Goal: Task Accomplishment & Management: Manage account settings

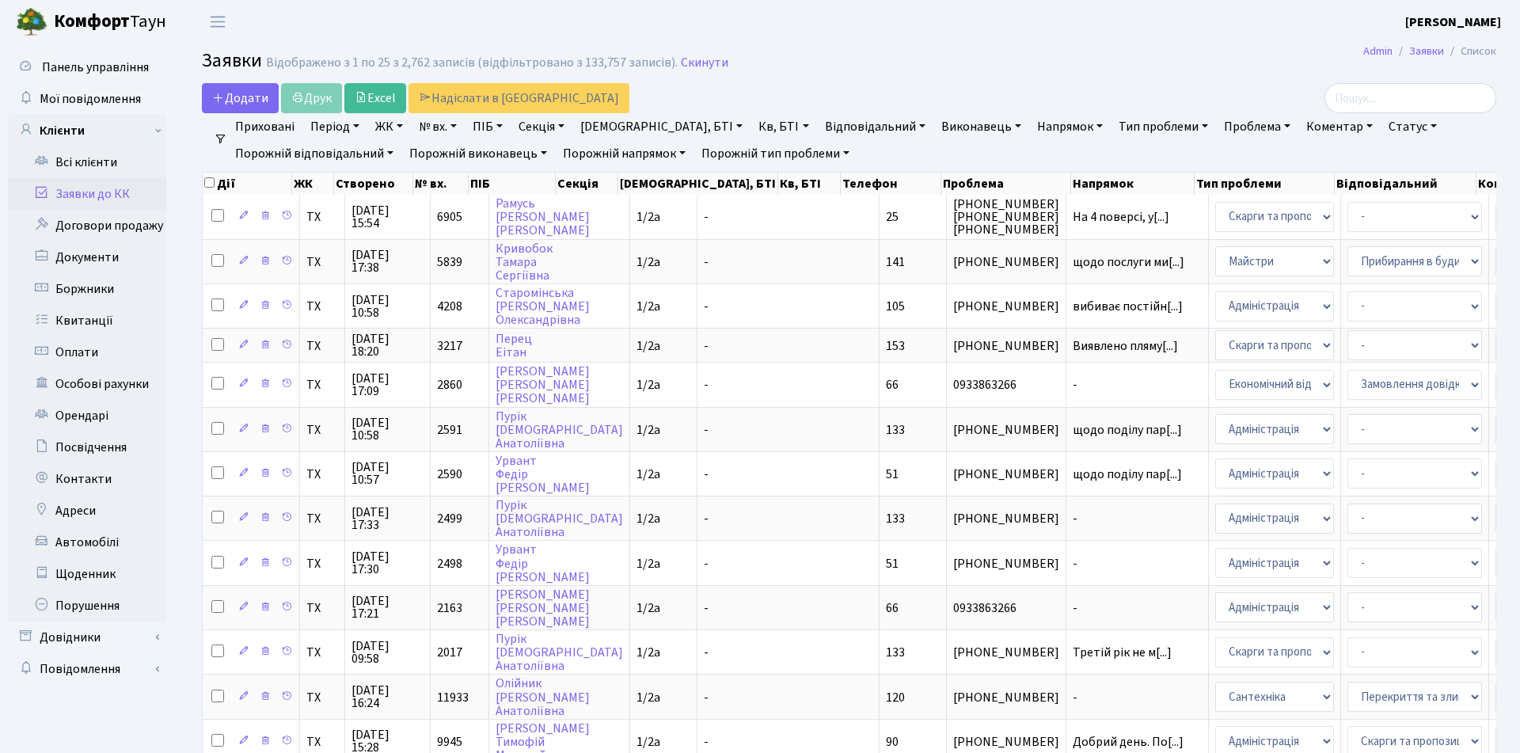
select select "25"
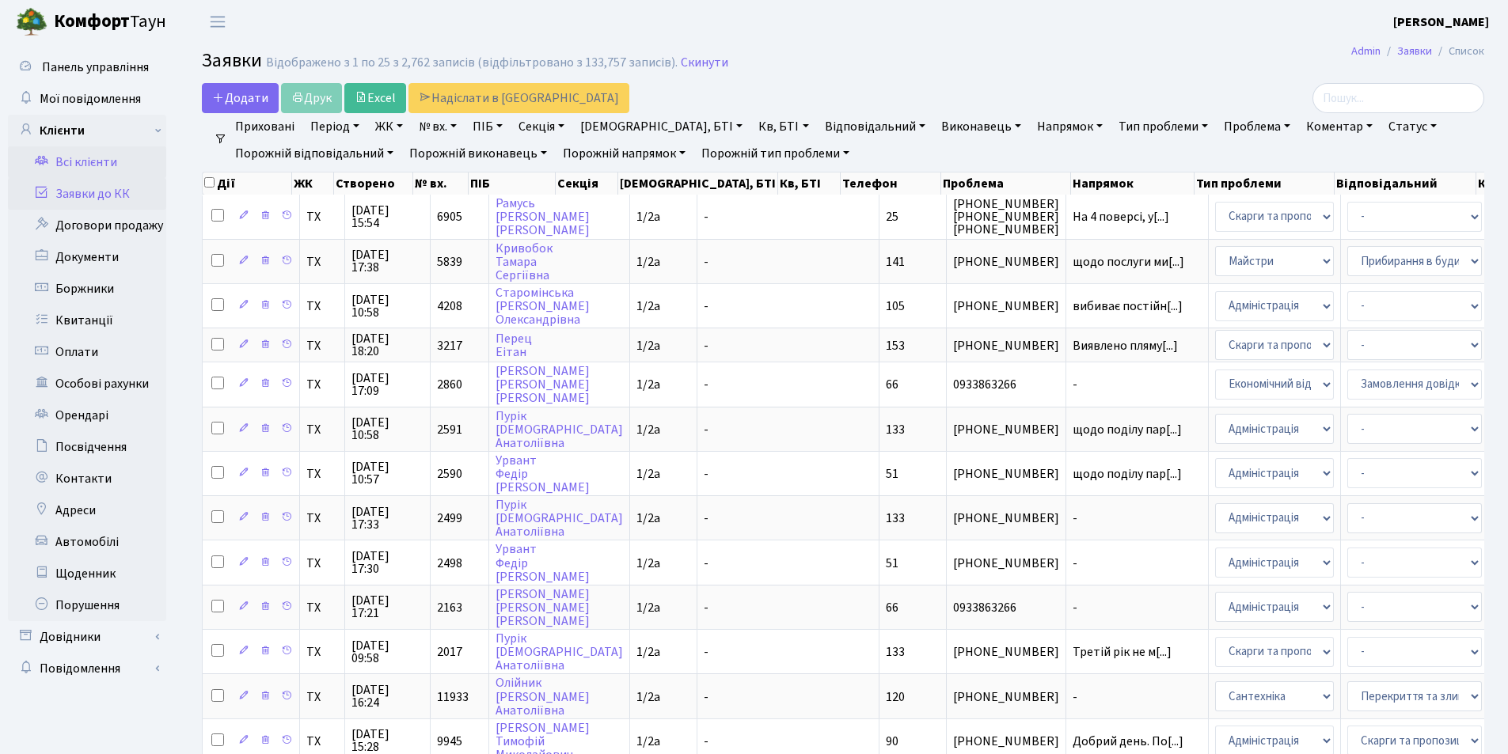
click at [97, 162] on link "Всі клієнти" at bounding box center [87, 162] width 158 height 32
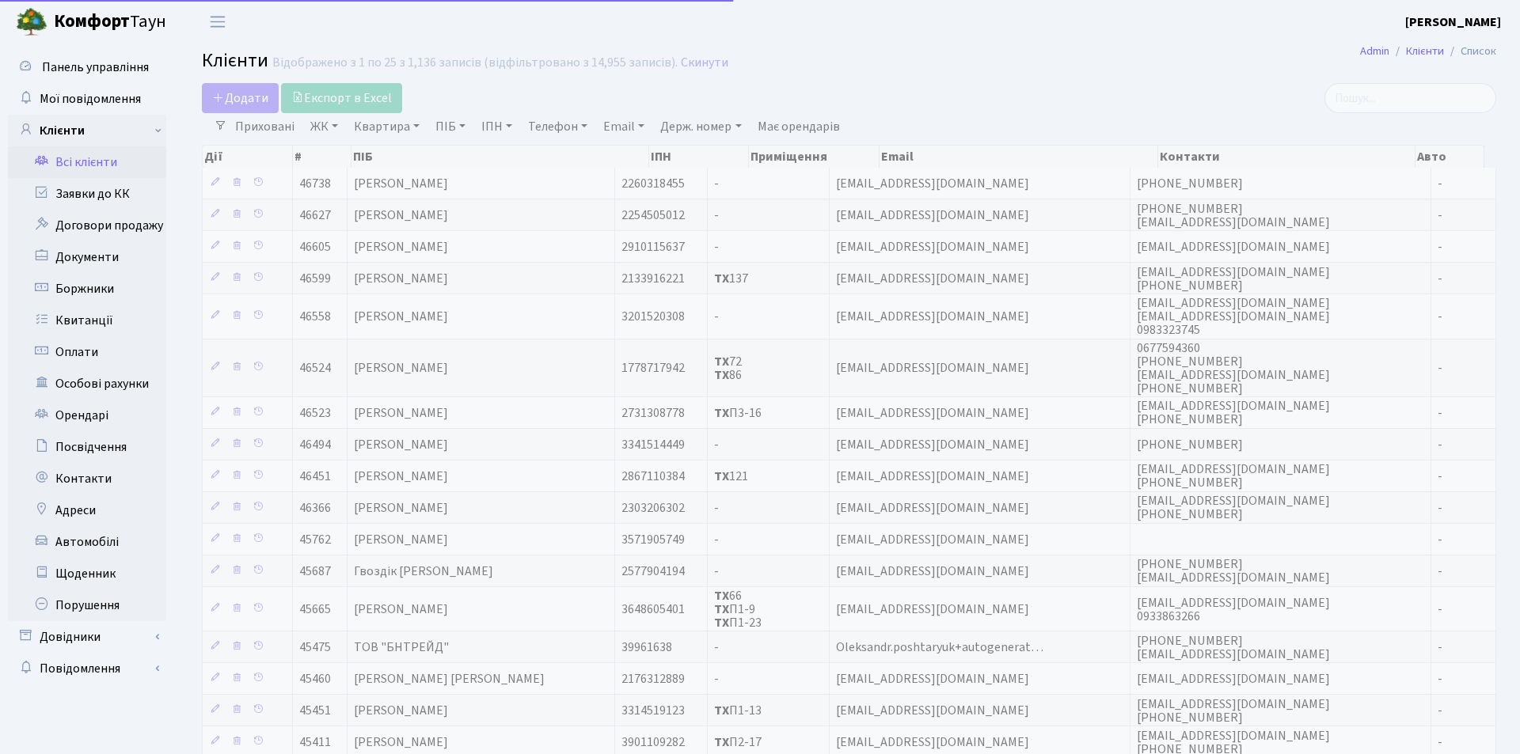
select select "25"
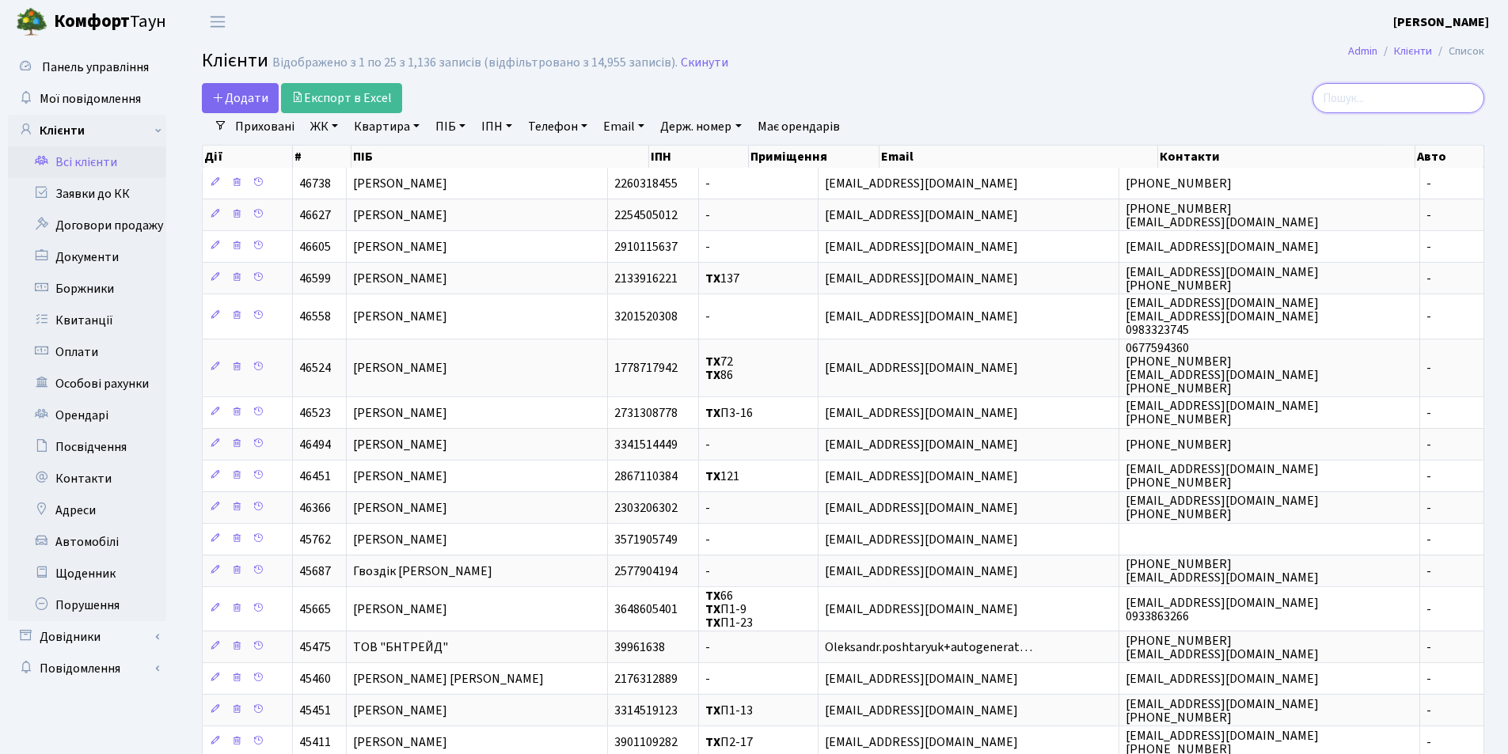
click at [1370, 106] on input "search" at bounding box center [1398, 98] width 172 height 30
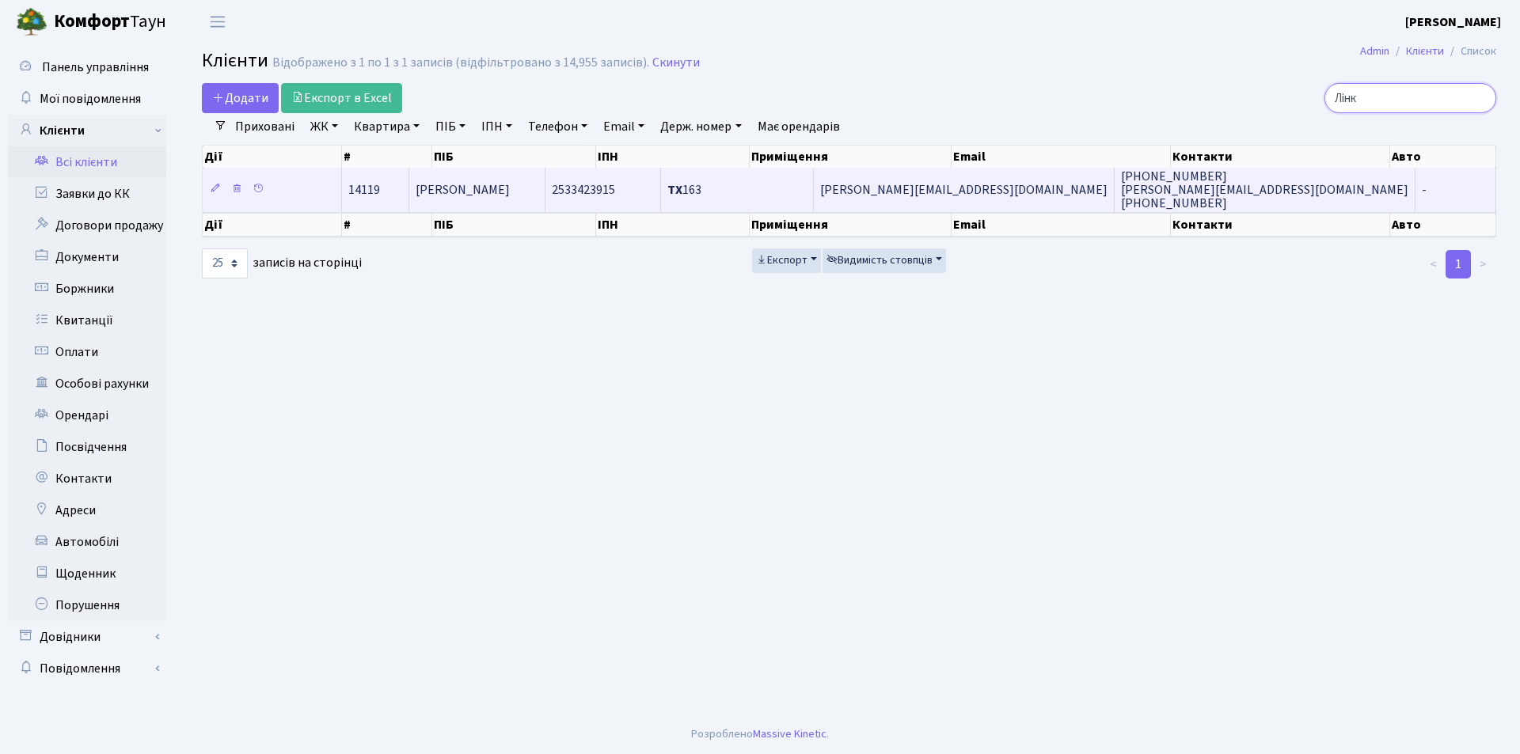
type input "Лінк"
click at [470, 189] on span "Лінк Юджин" at bounding box center [463, 189] width 94 height 17
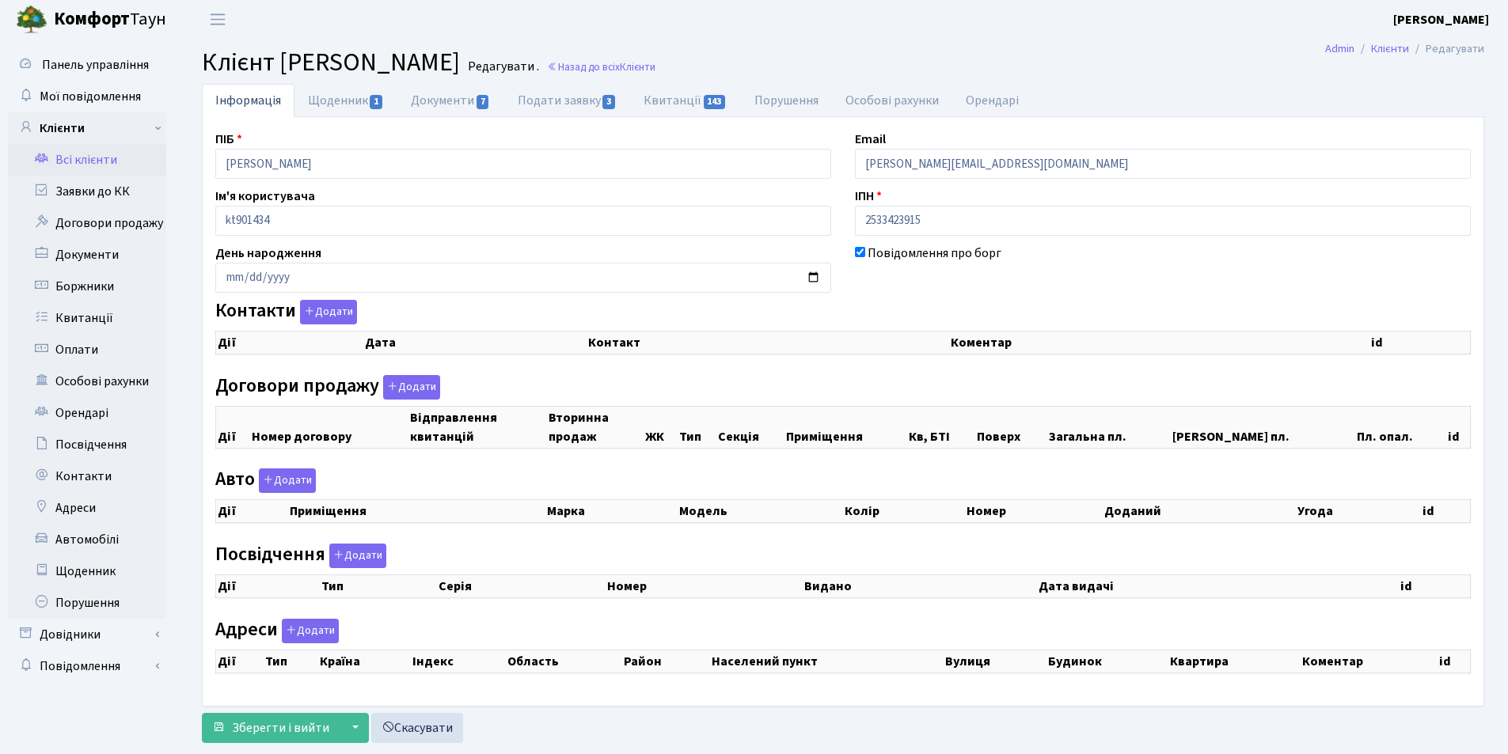
scroll to position [39, 0]
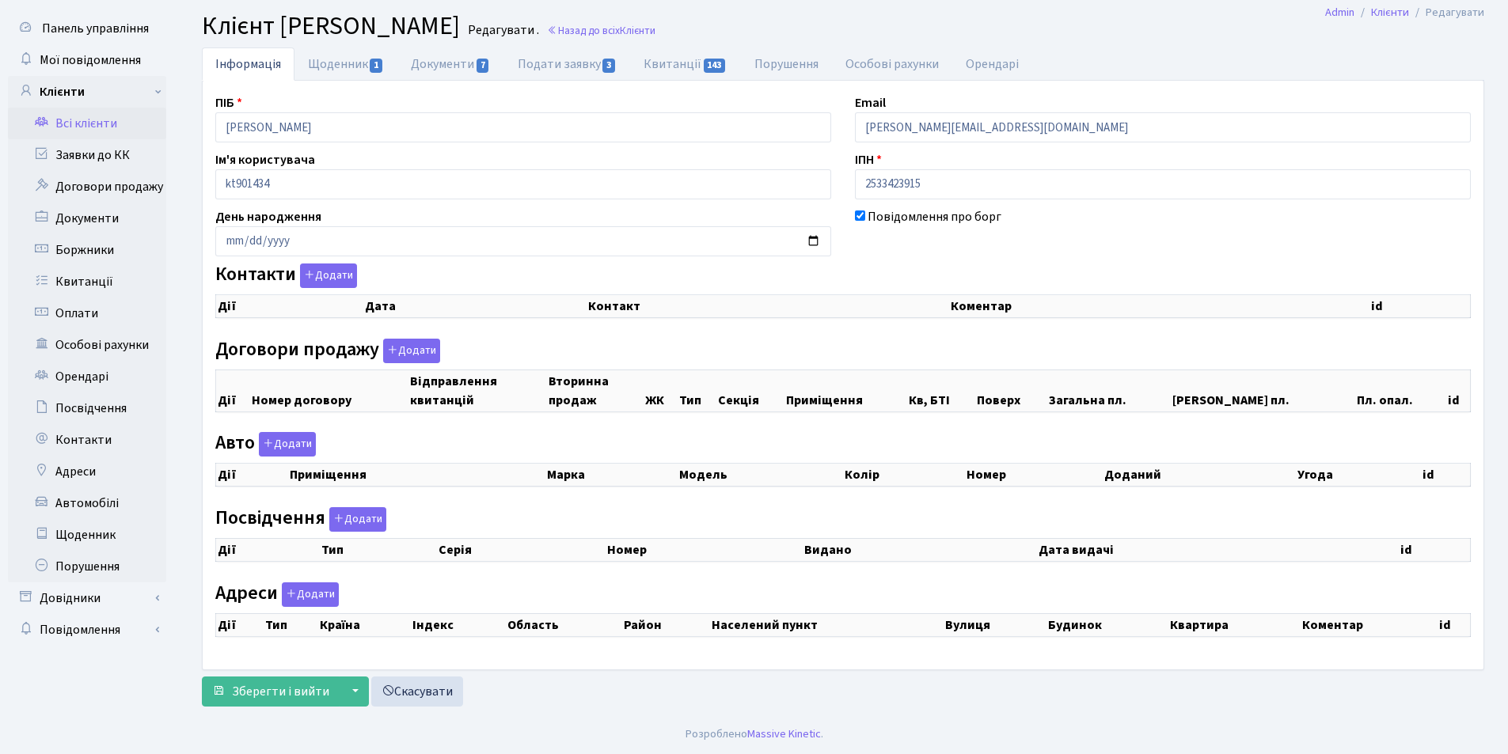
checkbox input "true"
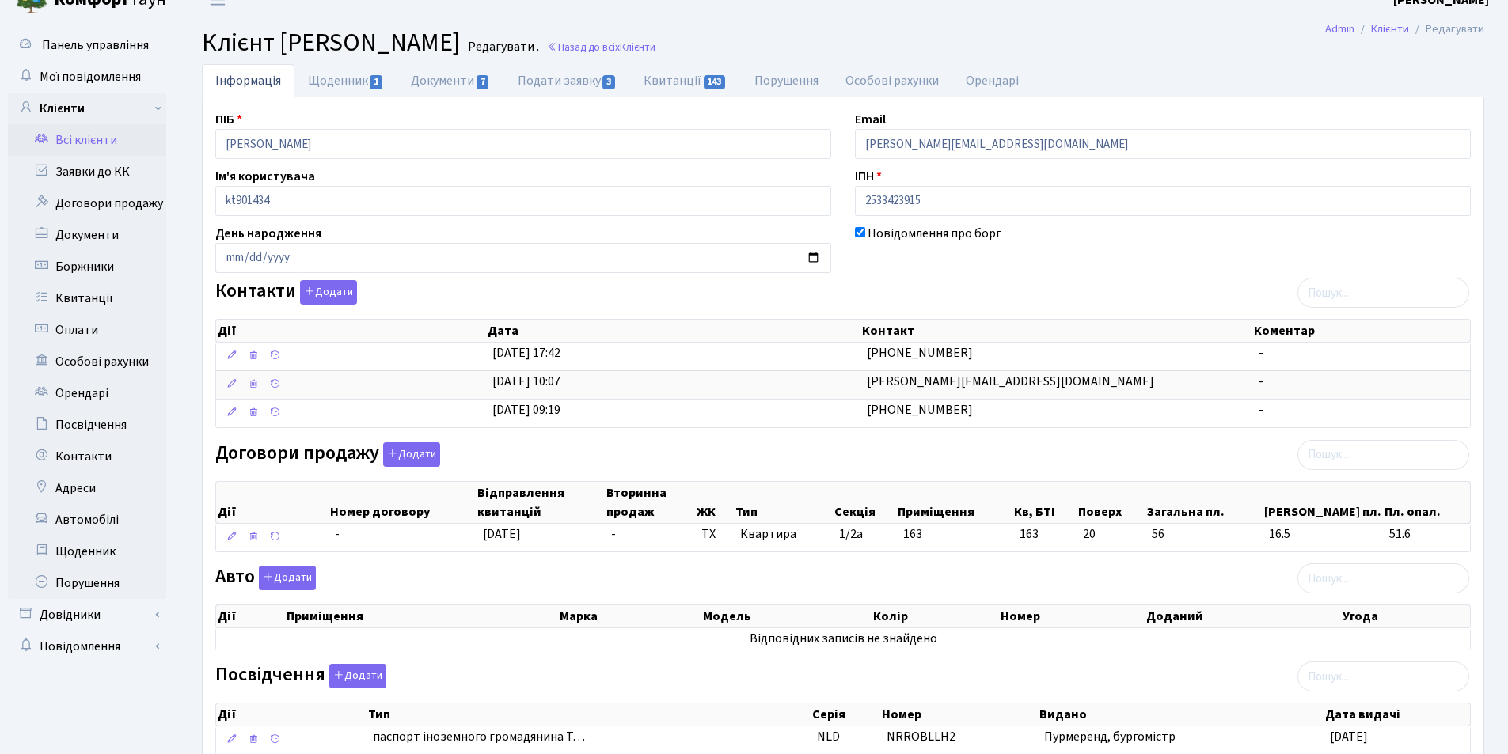
scroll to position [0, 0]
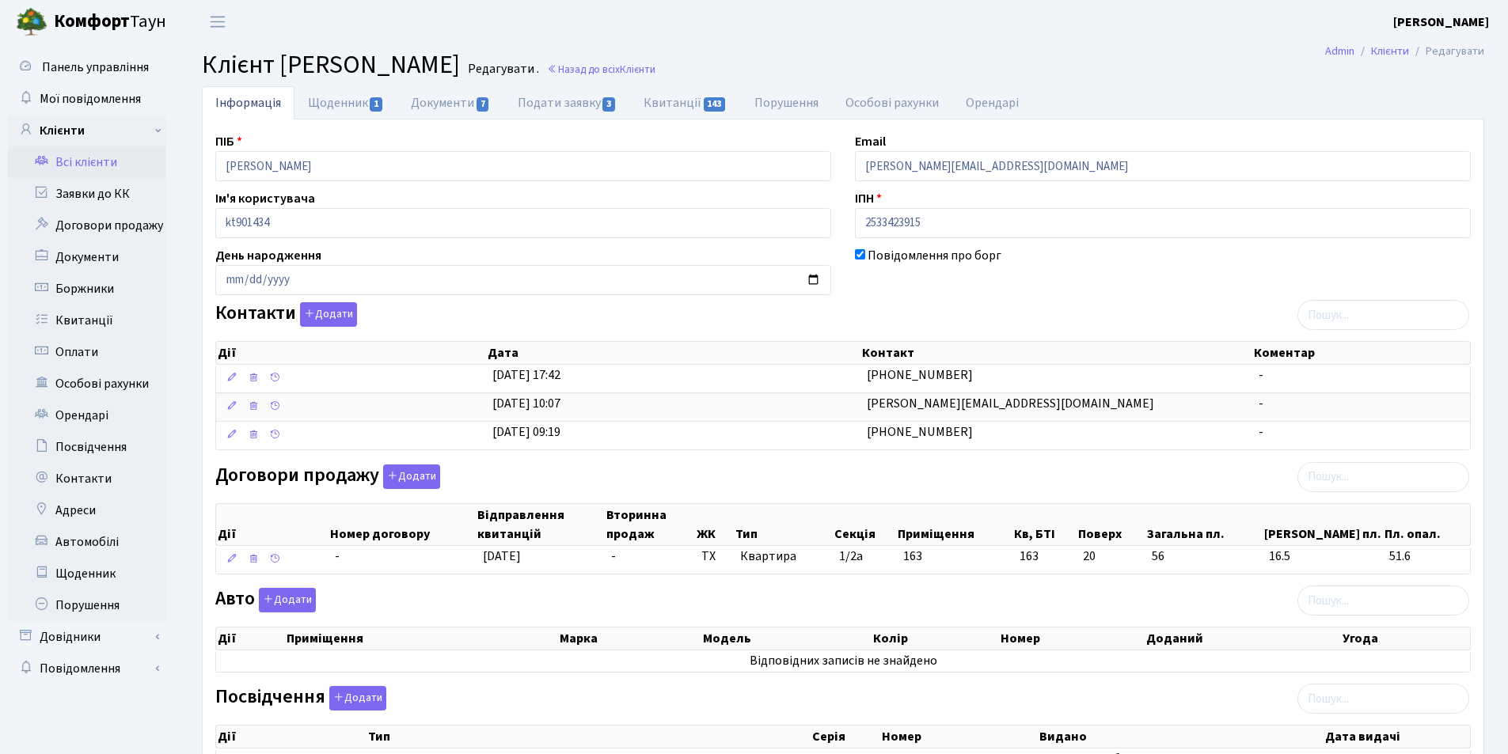
click at [70, 165] on link "Всі клієнти" at bounding box center [87, 162] width 158 height 32
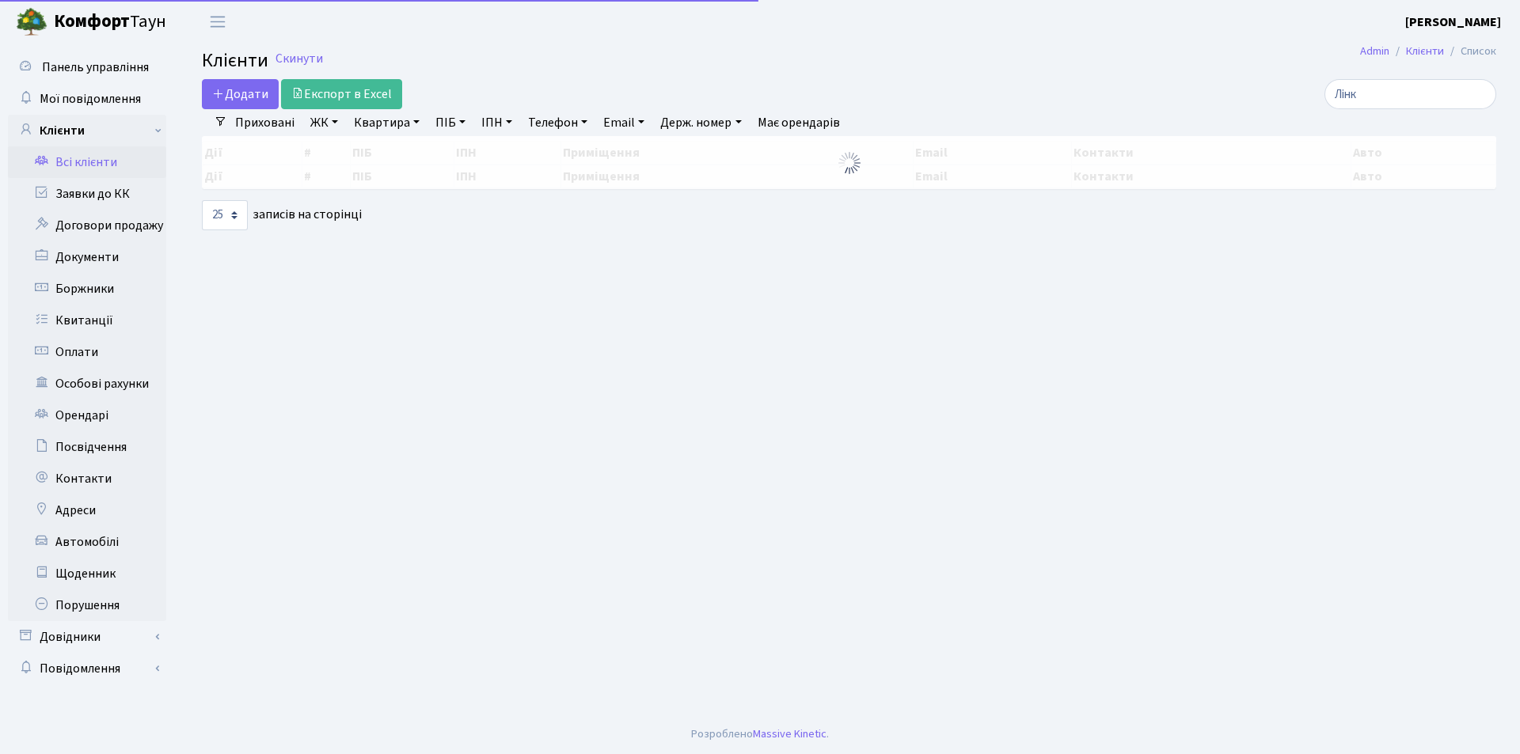
select select "25"
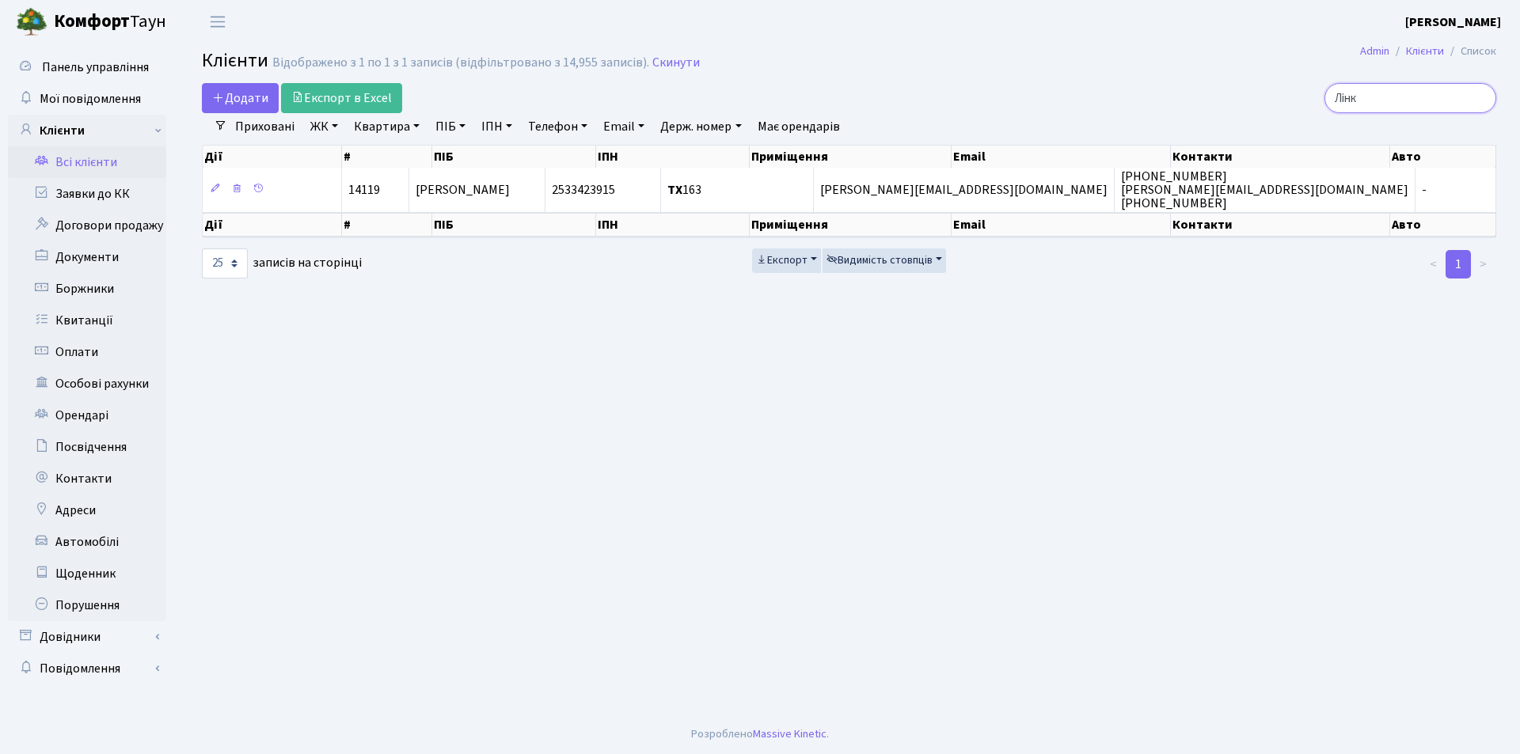
click at [1478, 97] on input "Лінк" at bounding box center [1410, 98] width 172 height 30
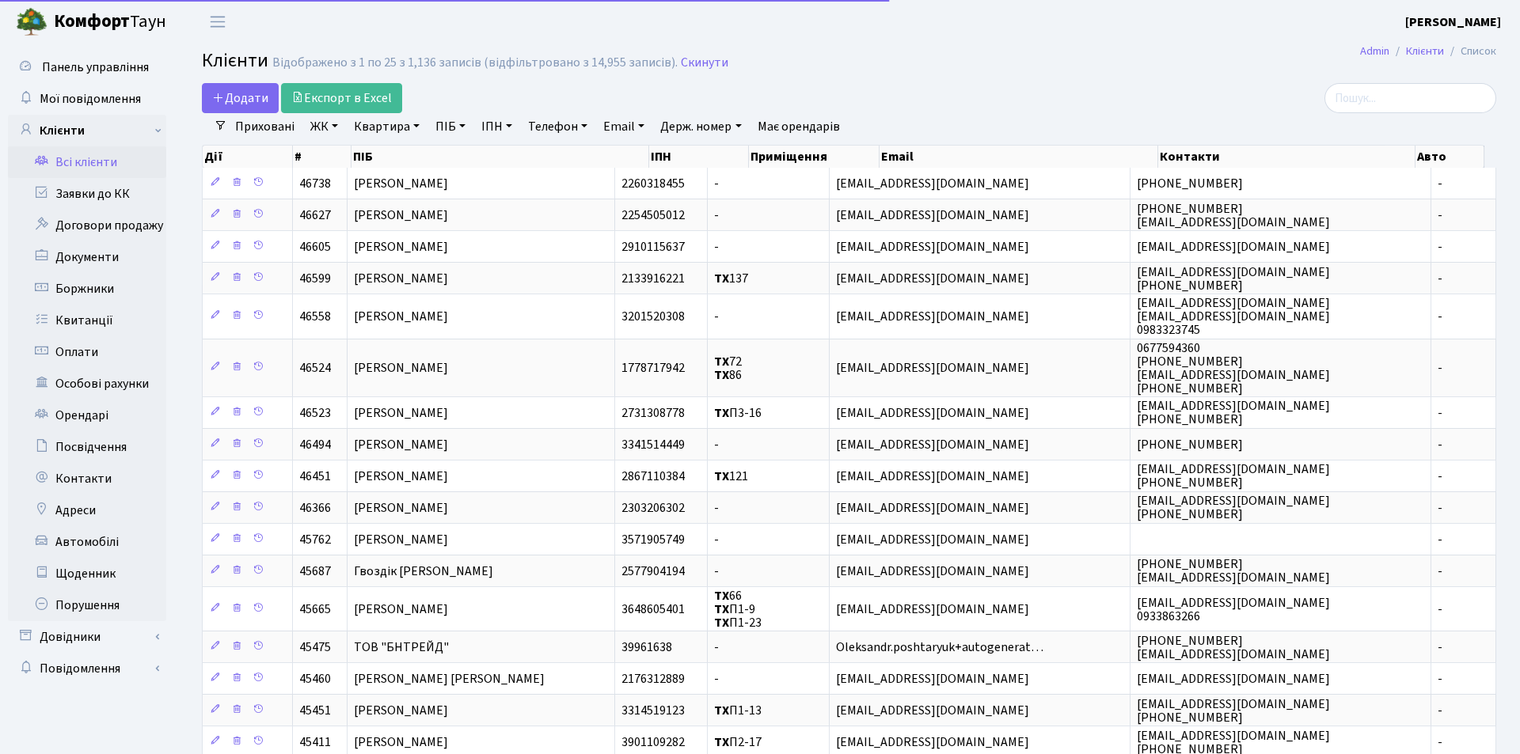
select select "25"
